Goal: Task Accomplishment & Management: Manage account settings

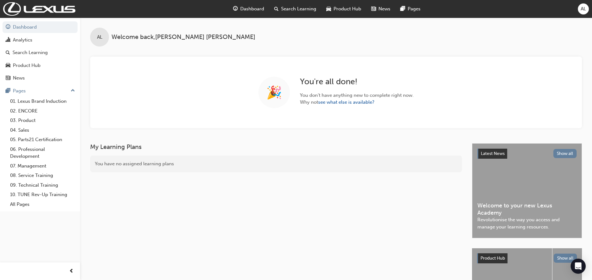
click at [297, 9] on span "Search Learning" at bounding box center [298, 8] width 35 height 7
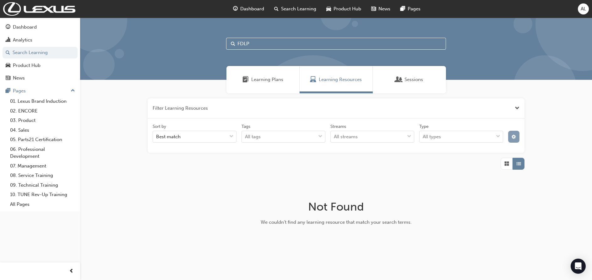
click at [509, 136] on button "button" at bounding box center [514, 137] width 12 height 12
click at [463, 183] on div "unlistedOption" at bounding box center [462, 183] width 6 height 6
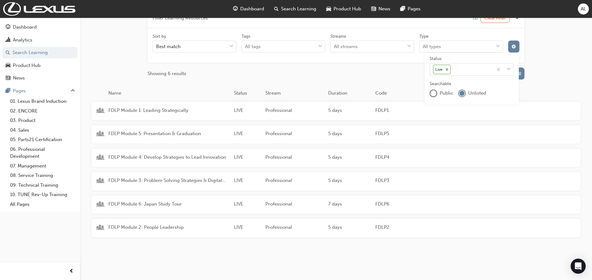
scroll to position [90, 0]
click at [192, 158] on span "FDLP Module 4: Develop Strategies to Lead Innovation" at bounding box center [168, 156] width 121 height 7
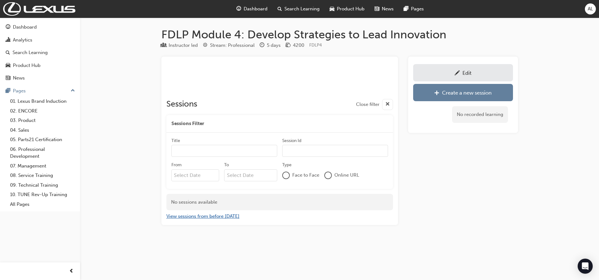
click at [201, 219] on button "View sessions from before [DATE]" at bounding box center [202, 216] width 73 height 7
click at [211, 216] on button "View sessions from [DATE] and in the future" at bounding box center [213, 216] width 95 height 7
click at [474, 74] on div "Edit" at bounding box center [463, 73] width 90 height 8
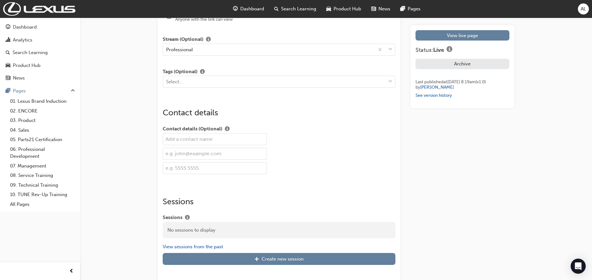
scroll to position [760, 0]
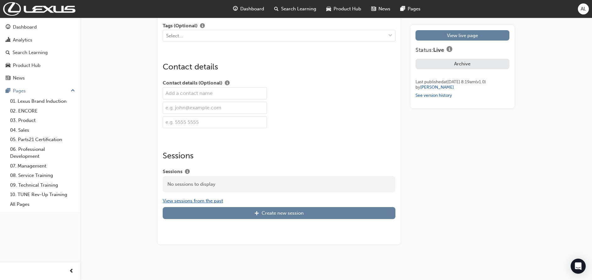
drag, startPoint x: 196, startPoint y: 202, endPoint x: 237, endPoint y: 155, distance: 62.0
click at [237, 155] on div "Sessions Sessions No sessions to display View sessions from the past Create new…" at bounding box center [279, 185] width 233 height 68
click at [188, 200] on button "View sessions from the past" at bounding box center [193, 200] width 60 height 7
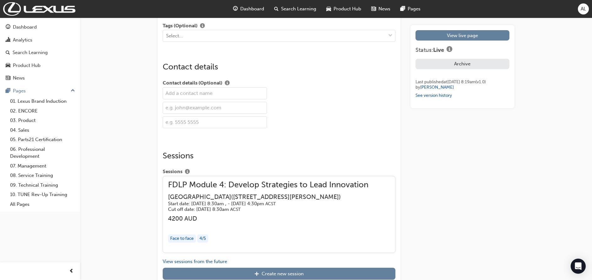
click at [229, 209] on h5 "Cut off date: [DATE] 8:30am ACST" at bounding box center [263, 209] width 190 height 6
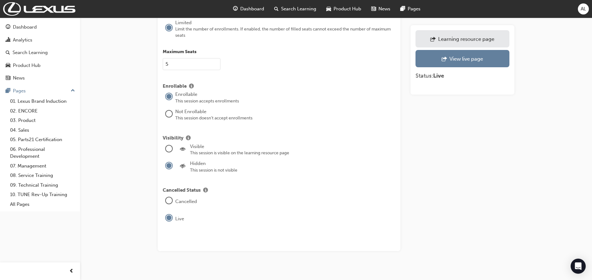
scroll to position [750, 0]
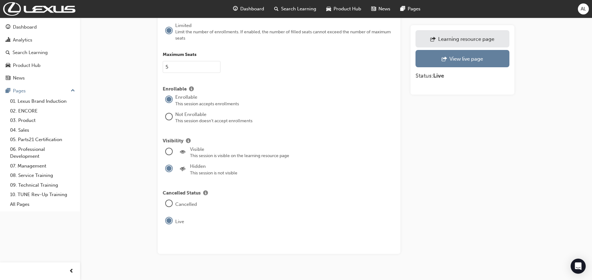
click at [443, 44] on link "Learning resource page" at bounding box center [462, 38] width 94 height 17
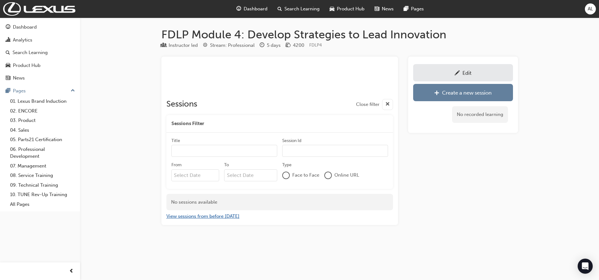
click at [208, 216] on button "View sessions from before [DATE]" at bounding box center [202, 216] width 73 height 7
click at [243, 218] on button "View sessions from [DATE] and in the future" at bounding box center [213, 216] width 95 height 7
click at [467, 72] on div "Edit" at bounding box center [466, 73] width 9 height 6
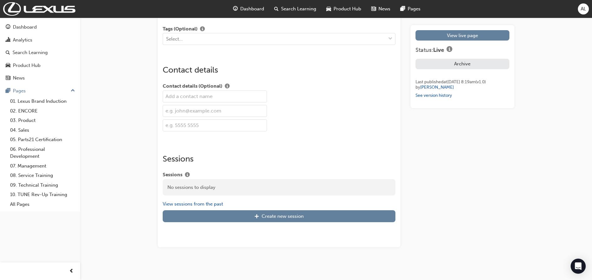
scroll to position [760, 0]
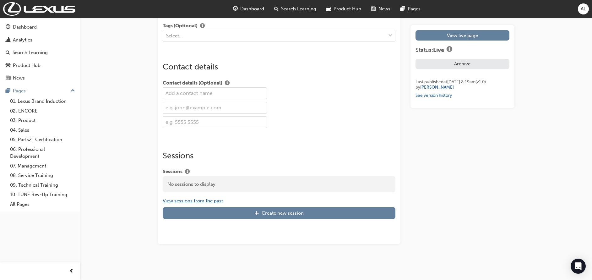
click at [204, 202] on button "View sessions from the past" at bounding box center [193, 200] width 60 height 7
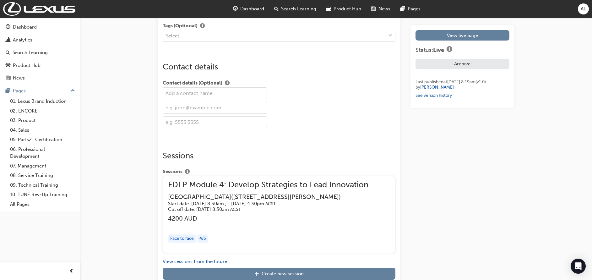
click at [240, 225] on div "button" at bounding box center [268, 225] width 200 height 7
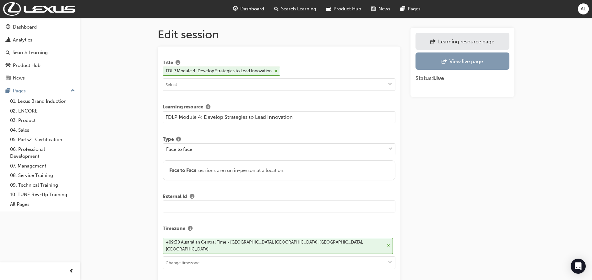
click at [451, 62] on div "View live page" at bounding box center [466, 61] width 34 height 6
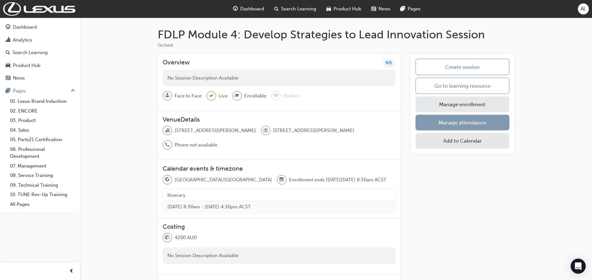
click at [448, 120] on link "Manage attendance" at bounding box center [462, 123] width 94 height 16
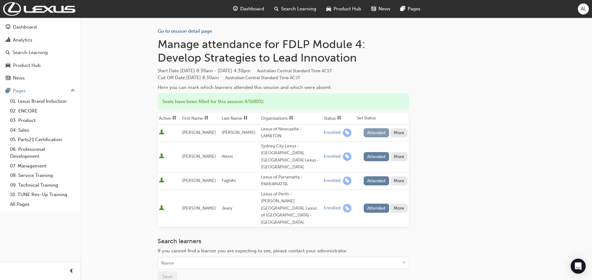
click at [368, 134] on button "Attended" at bounding box center [376, 132] width 25 height 9
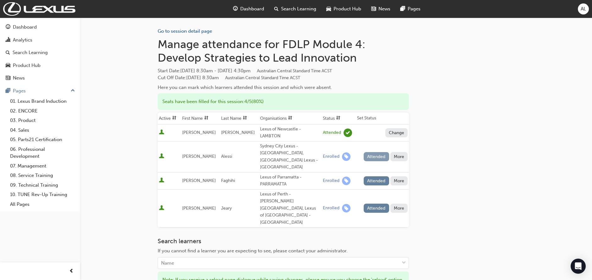
click at [370, 153] on button "Attended" at bounding box center [376, 156] width 25 height 9
click at [374, 176] on button "Attended" at bounding box center [376, 180] width 25 height 9
click at [377, 203] on button "Attended" at bounding box center [376, 207] width 25 height 9
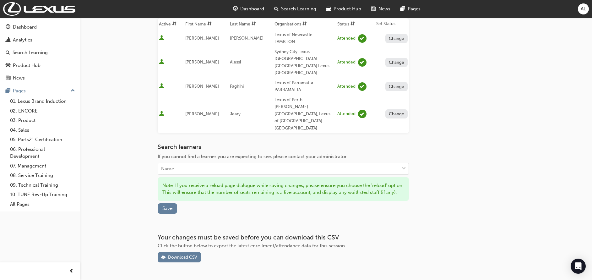
scroll to position [98, 0]
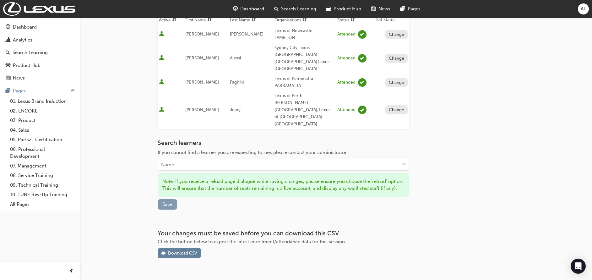
click at [171, 201] on span "Save" at bounding box center [167, 204] width 10 height 6
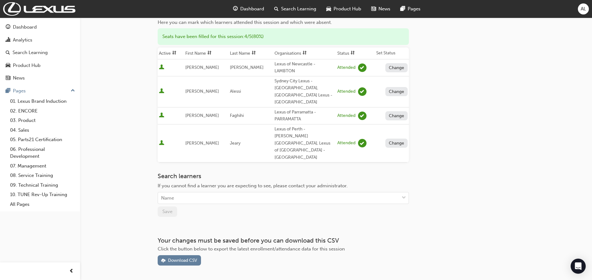
scroll to position [0, 0]
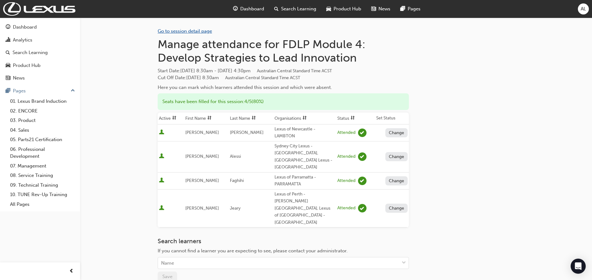
click at [206, 30] on link "Go to session detail page" at bounding box center [185, 31] width 54 height 6
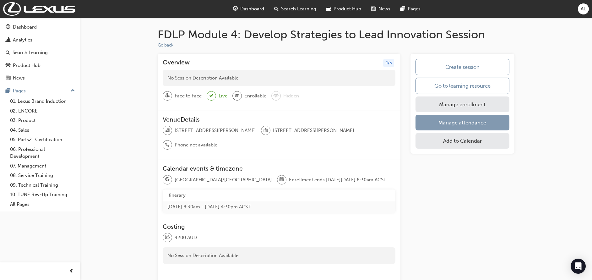
click at [444, 118] on link "Manage attendance" at bounding box center [462, 123] width 94 height 16
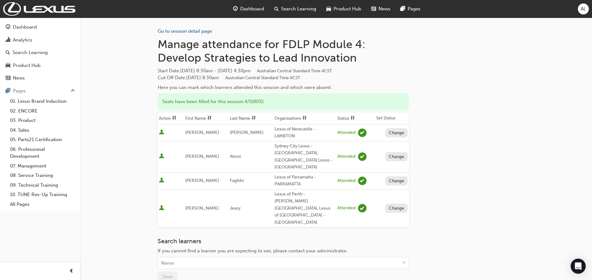
click at [465, 75] on div "Go to session detail page Manage attendance for FDLP Module 4: Develop Strategi…" at bounding box center [336, 174] width 357 height 313
